Goal: Task Accomplishment & Management: Manage account settings

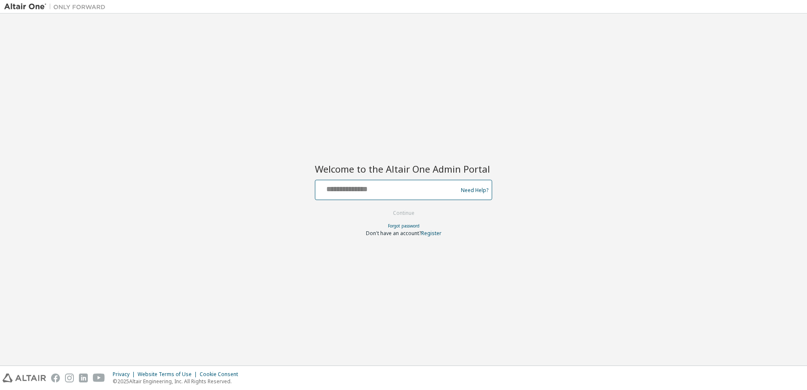
click at [343, 188] on input "text" at bounding box center [388, 188] width 138 height 12
click at [334, 191] on input "text" at bounding box center [388, 188] width 138 height 12
type input "**********"
click at [411, 210] on button "Continue" at bounding box center [403, 213] width 39 height 13
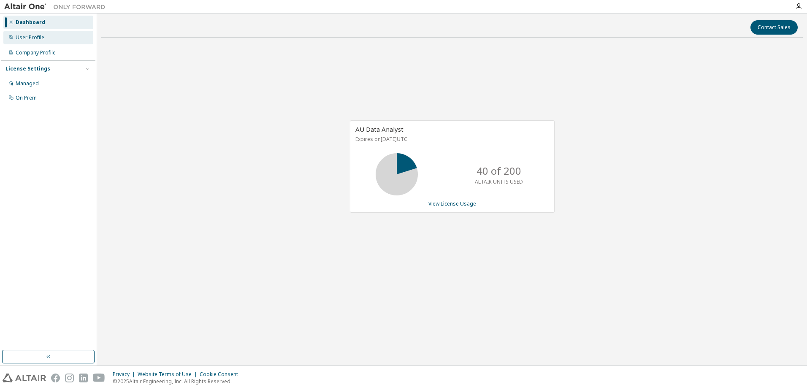
click at [37, 39] on div "User Profile" at bounding box center [30, 37] width 29 height 7
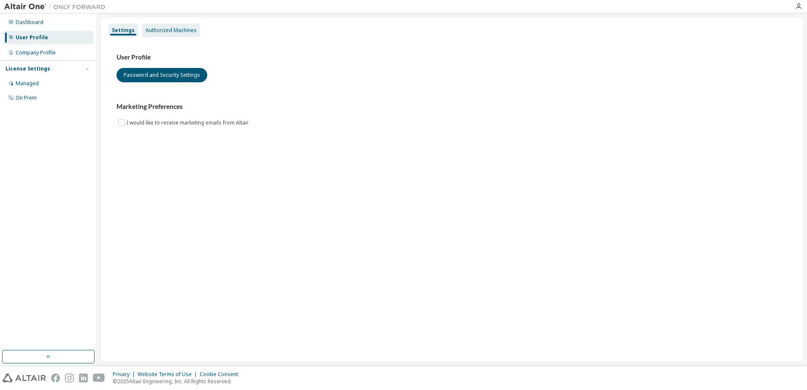
click at [156, 33] on div "Authorized Machines" at bounding box center [171, 30] width 51 height 7
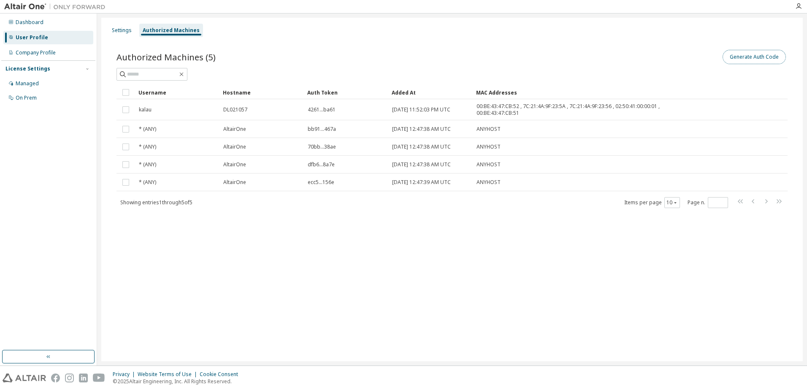
click at [744, 58] on button "Generate Auth Code" at bounding box center [754, 57] width 63 height 14
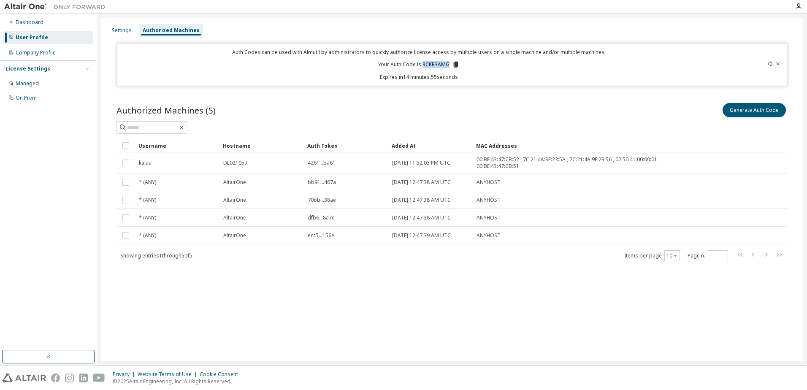
drag, startPoint x: 423, startPoint y: 65, endPoint x: 449, endPoint y: 65, distance: 26.2
click at [449, 65] on p "Your Auth Code is: 3CKR3AMG" at bounding box center [418, 65] width 81 height 8
click at [496, 62] on div "Auth Codes can be used with Almutil by administrators to quickly authorize lice…" at bounding box center [419, 65] width 594 height 32
drag, startPoint x: 424, startPoint y: 65, endPoint x: 450, endPoint y: 65, distance: 26.6
click at [450, 65] on p "Your Auth Code is: 3CKR3AMG" at bounding box center [418, 65] width 81 height 8
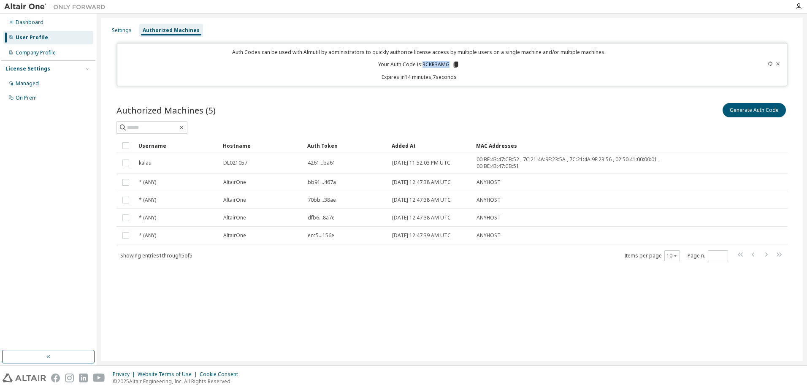
copy p "3CKR3AMG"
